Goal: Task Accomplishment & Management: Manage account settings

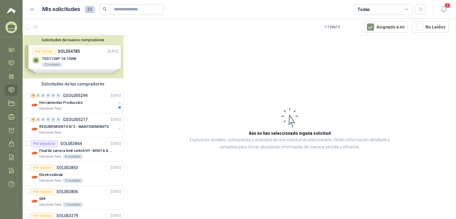
click at [108, 63] on div "Solicitudes de nuevos compradores Por cotizar SOL054785 [DATE] TEG1120P-16-150W…" at bounding box center [73, 56] width 101 height 43
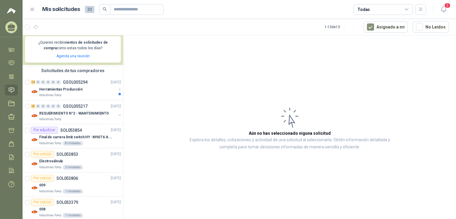
scroll to position [119, 0]
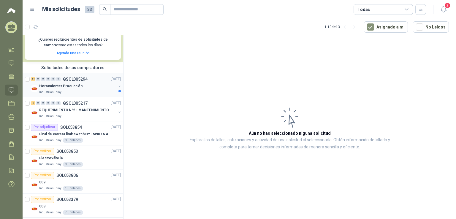
click at [91, 89] on div "Herramientas Producción" at bounding box center [77, 86] width 77 height 7
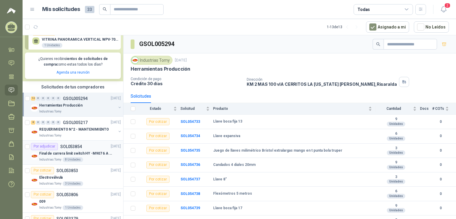
scroll to position [83, 0]
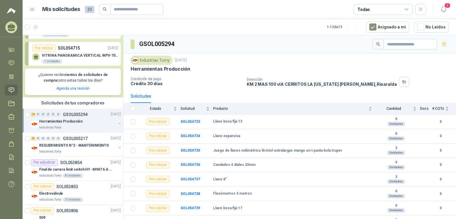
click at [88, 122] on div "Herramientas Producción" at bounding box center [77, 121] width 77 height 7
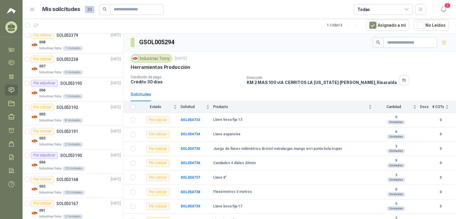
scroll to position [627, 0]
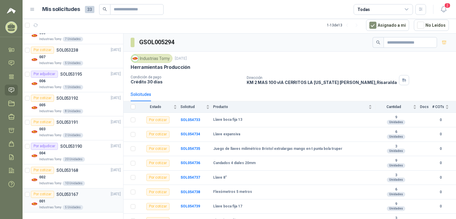
click at [93, 193] on div "Por cotizar SOL053167 [DATE]" at bounding box center [76, 194] width 90 height 7
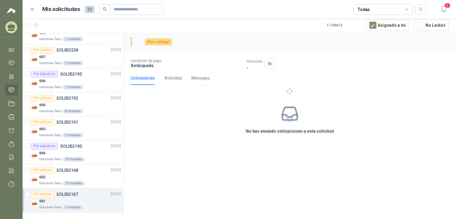
click at [81, 198] on div "001" at bounding box center [80, 201] width 82 height 7
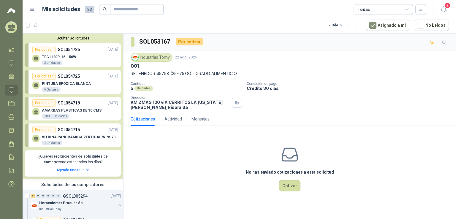
click at [86, 139] on p "VITRINA PANORAMICA VERTICAL WPV-700FA" at bounding box center [80, 137] width 76 height 4
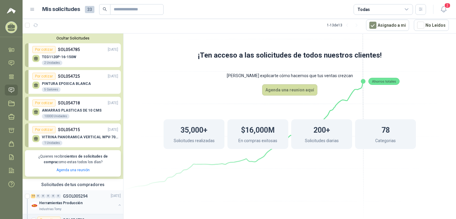
click at [85, 206] on div "Herramientas Producción" at bounding box center [77, 203] width 77 height 7
